Goal: Information Seeking & Learning: Check status

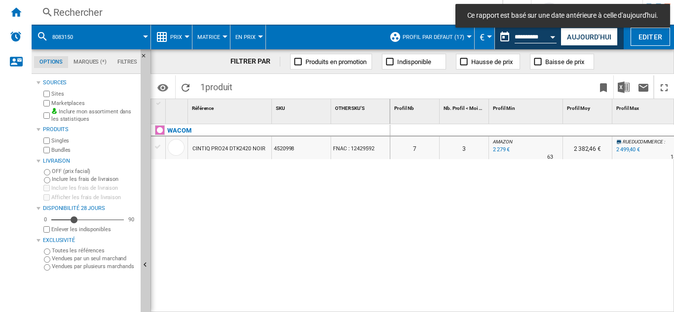
click at [94, 10] on div "Rechercher" at bounding box center [265, 12] width 424 height 14
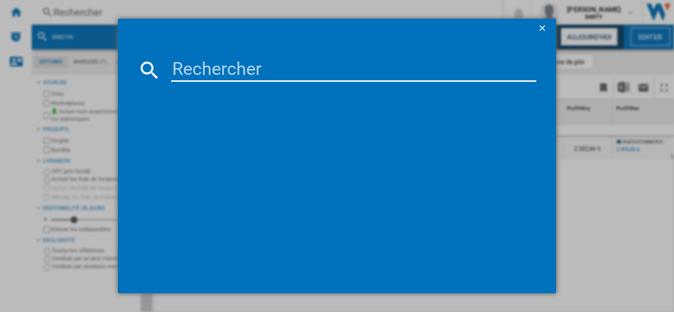
click at [218, 78] on input at bounding box center [353, 70] width 365 height 24
paste input "7939809"
type input "7939809"
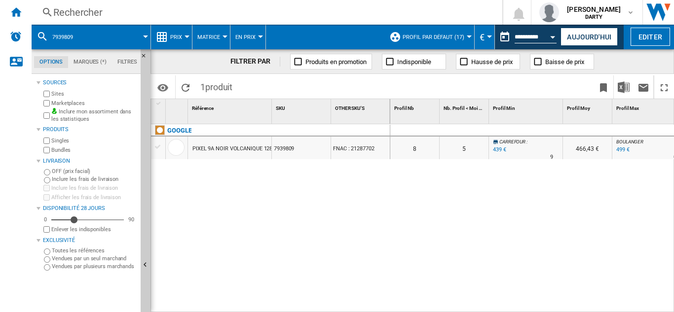
click at [70, 11] on div "Rechercher" at bounding box center [265, 12] width 424 height 14
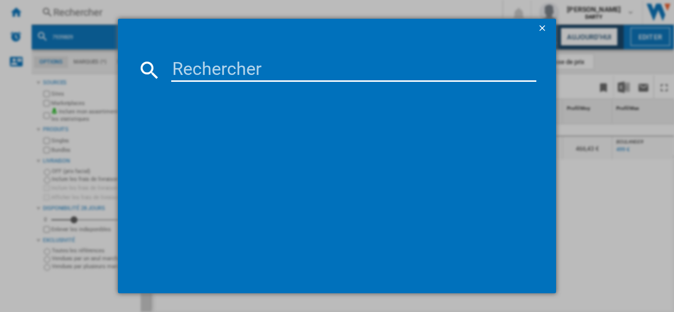
type input "7908580"
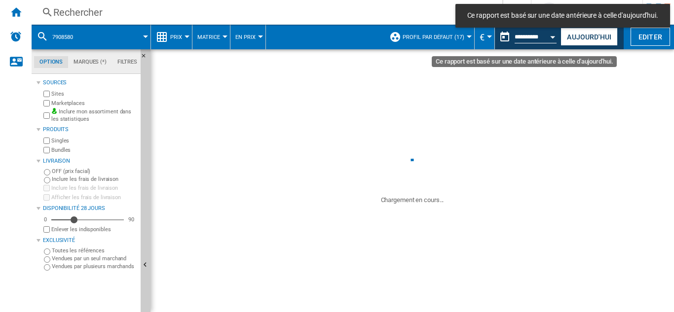
click at [549, 36] on button "Open calendar" at bounding box center [554, 36] width 18 height 18
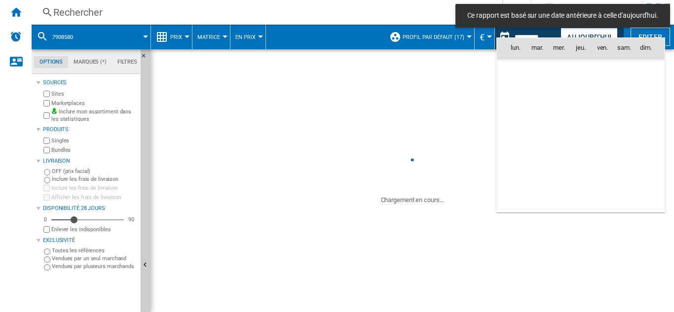
scroll to position [4710, 0]
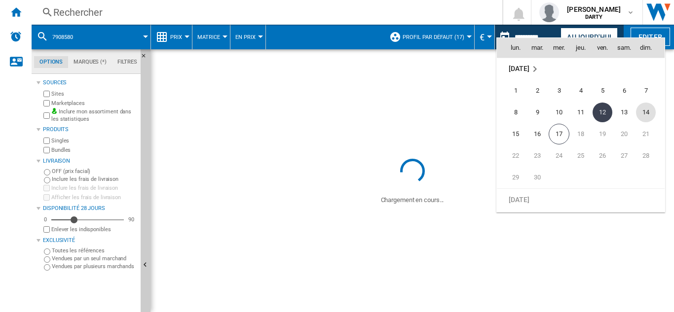
click at [648, 111] on span "14" at bounding box center [646, 113] width 20 height 20
type input "**********"
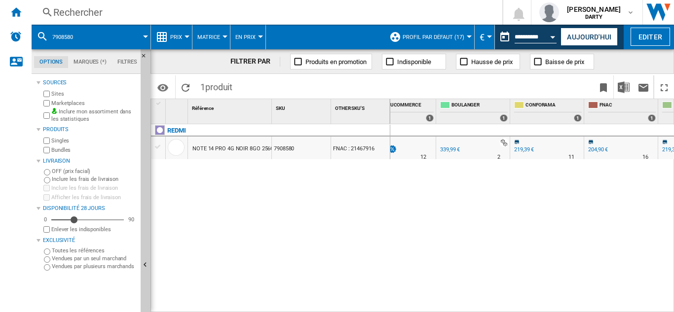
scroll to position [0, 826]
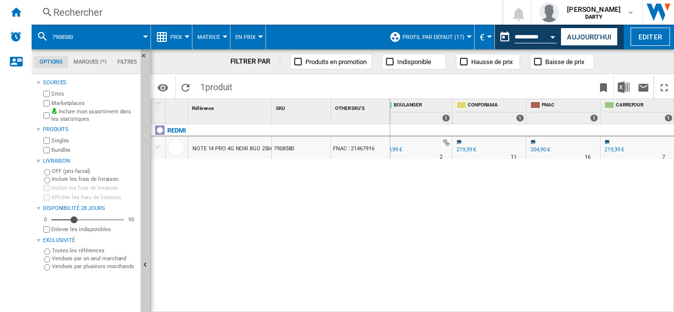
click at [68, 9] on div "Rechercher" at bounding box center [265, 12] width 424 height 14
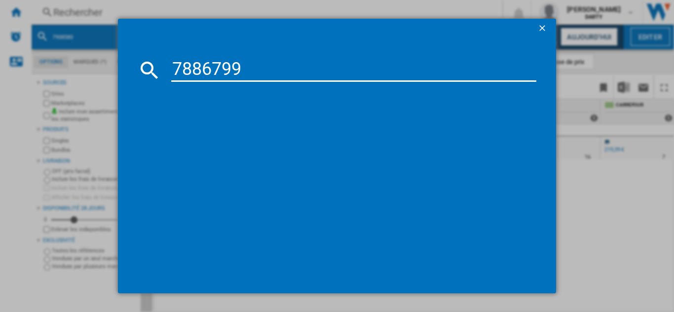
type input "7886799"
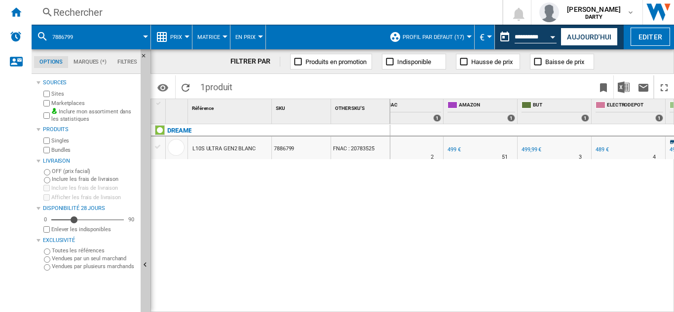
scroll to position [0, 996]
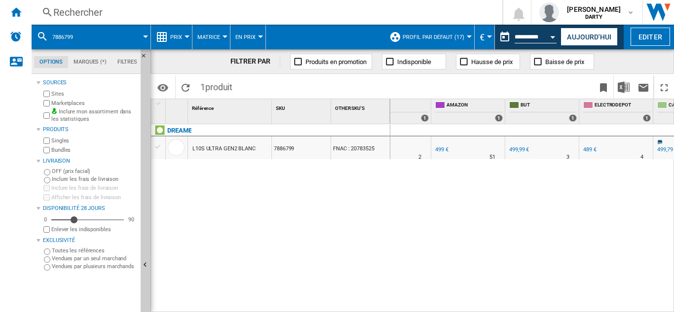
click at [97, 16] on div "Rechercher" at bounding box center [265, 12] width 424 height 14
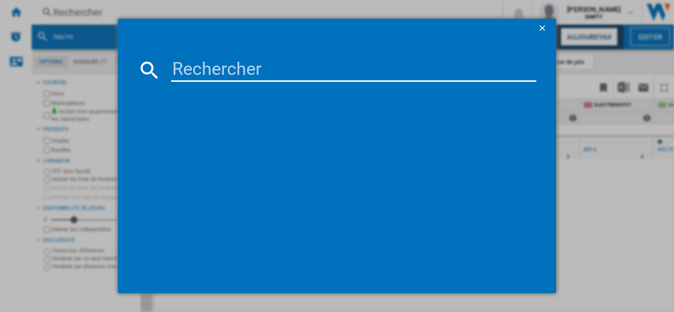
type input "7823452"
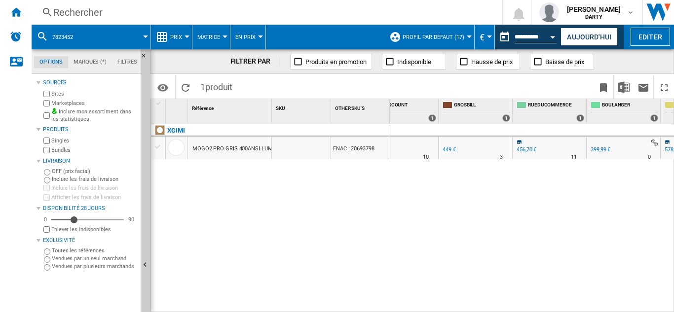
scroll to position [0, 621]
